Goal: Transaction & Acquisition: Purchase product/service

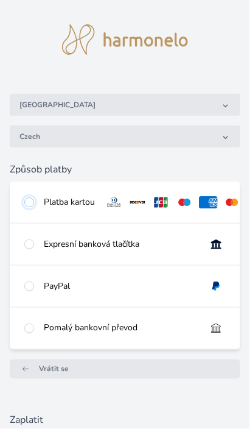
click at [29, 199] on input "radio" at bounding box center [29, 202] width 10 height 10
radio input "true"
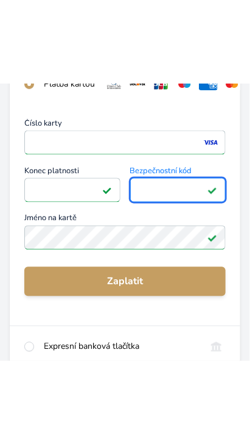
scroll to position [210, 0]
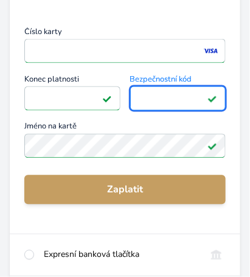
click at [139, 191] on span "Zaplatit" at bounding box center [125, 190] width 182 height 15
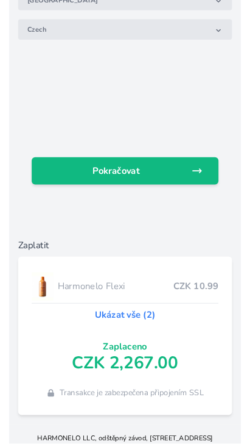
scroll to position [122, 0]
